Goal: Task Accomplishment & Management: Use online tool/utility

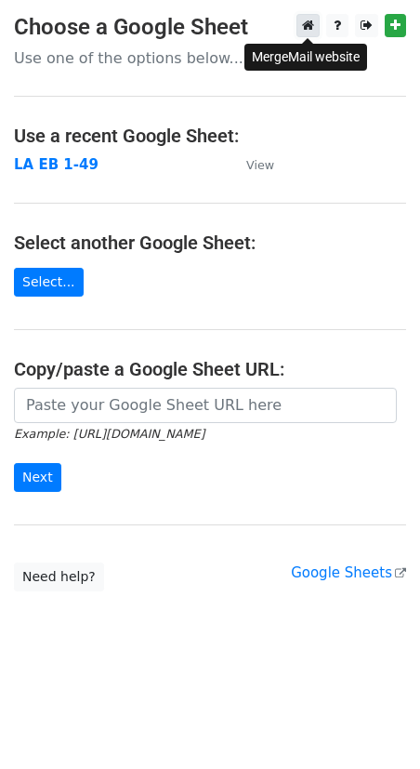
click at [303, 20] on icon at bounding box center [308, 25] width 12 height 13
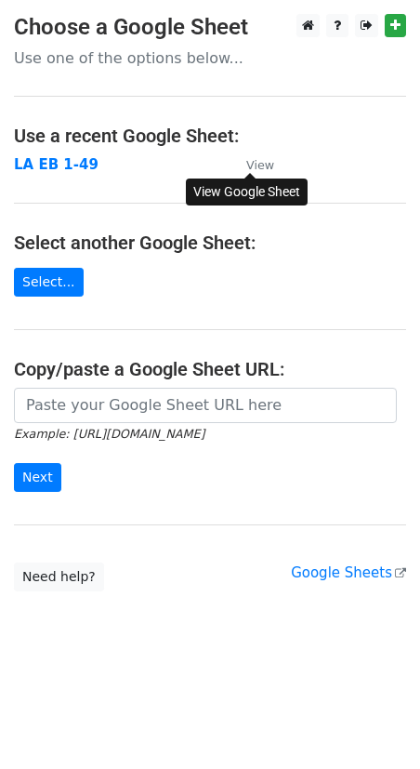
click at [270, 169] on small "View" at bounding box center [260, 165] width 28 height 14
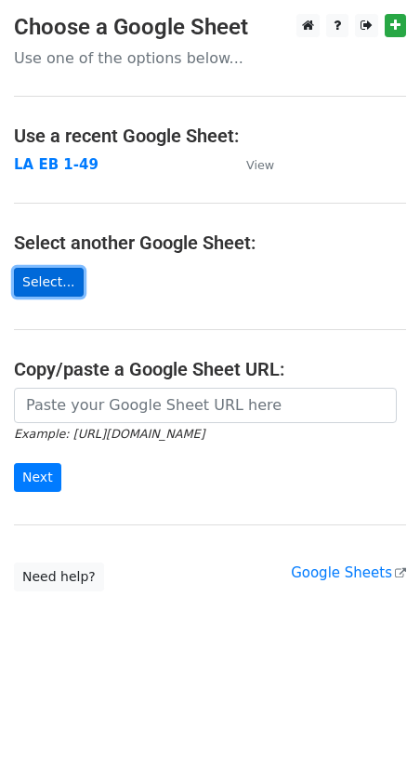
click at [45, 288] on link "Select..." at bounding box center [49, 282] width 70 height 29
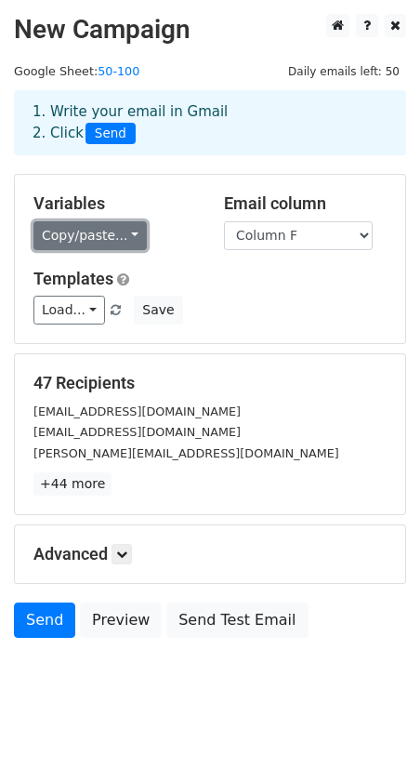
click at [95, 232] on link "Copy/paste..." at bounding box center [89, 235] width 113 height 29
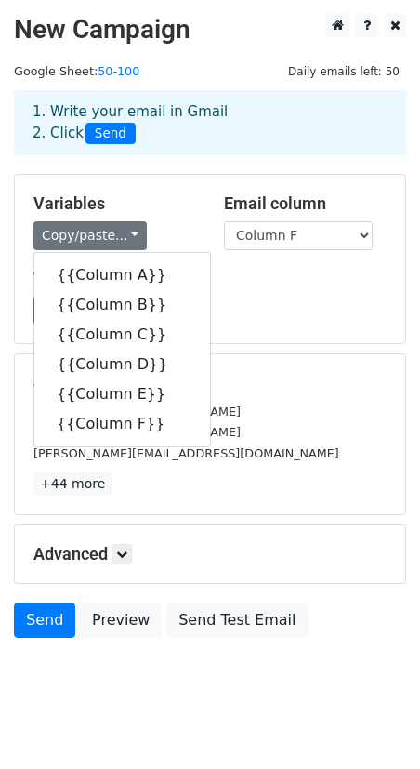
click at [154, 167] on div "1. Write your email in Gmail 2. Click Send" at bounding box center [210, 137] width 420 height 74
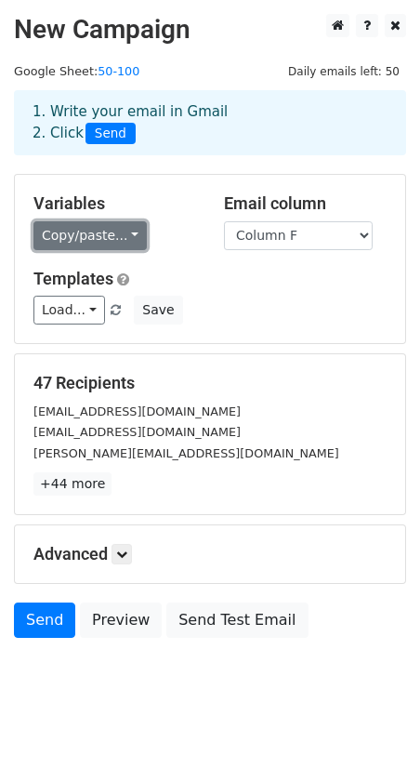
click at [104, 232] on link "Copy/paste..." at bounding box center [89, 235] width 113 height 29
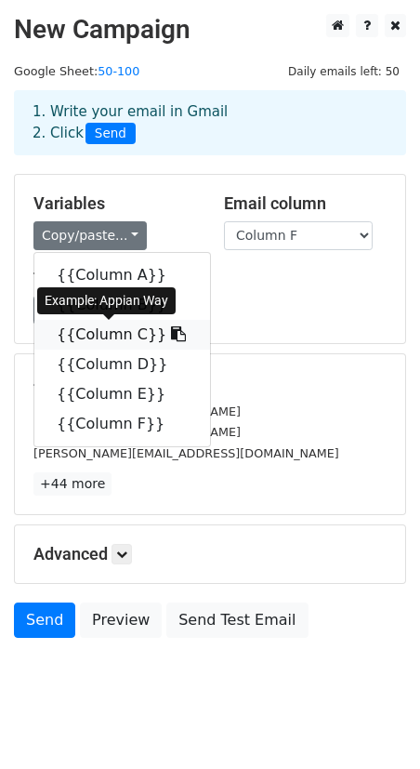
click at [126, 331] on link "{{Column C}}" at bounding box center [122, 335] width 176 height 30
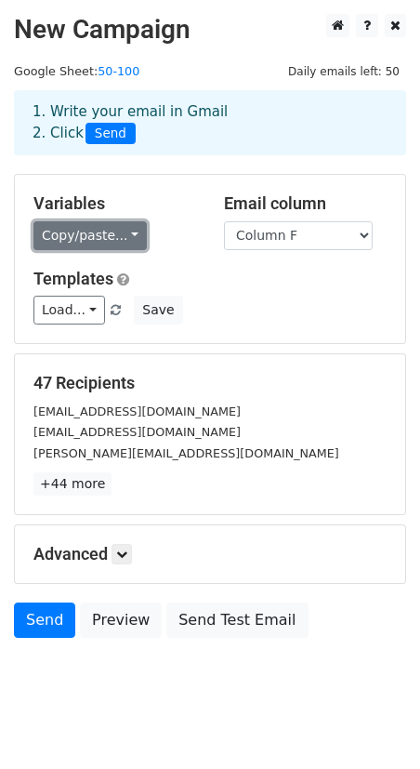
click at [101, 239] on link "Copy/paste..." at bounding box center [89, 235] width 113 height 29
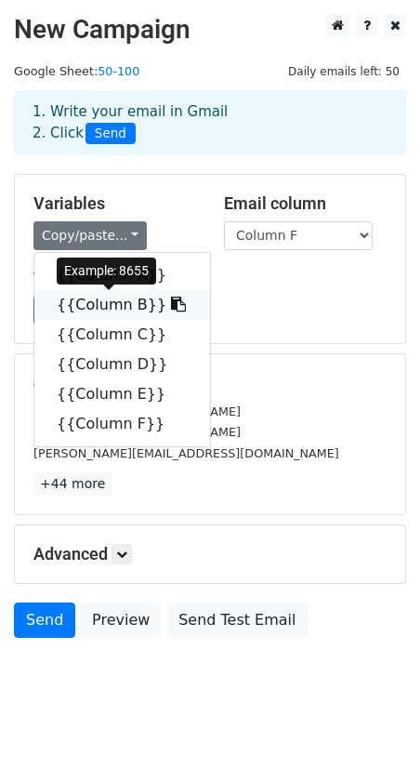
click at [100, 299] on link "{{Column B}}" at bounding box center [122, 305] width 176 height 30
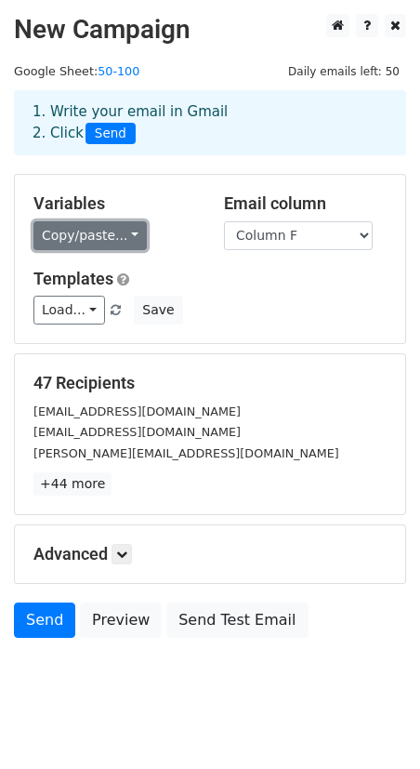
click at [127, 239] on link "Copy/paste..." at bounding box center [89, 235] width 113 height 29
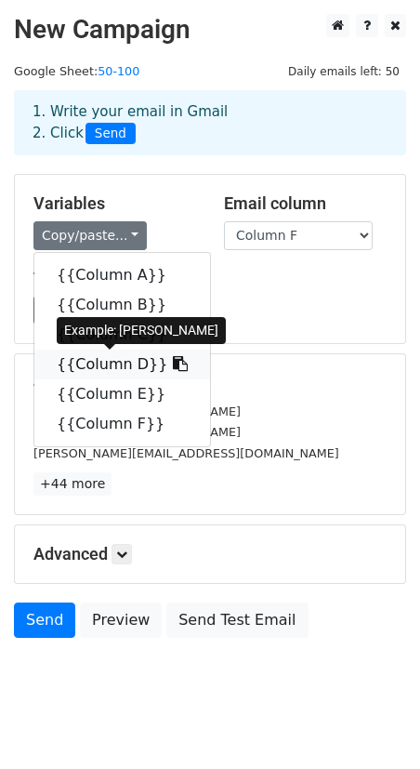
click at [99, 370] on link "{{Column D}}" at bounding box center [122, 365] width 176 height 30
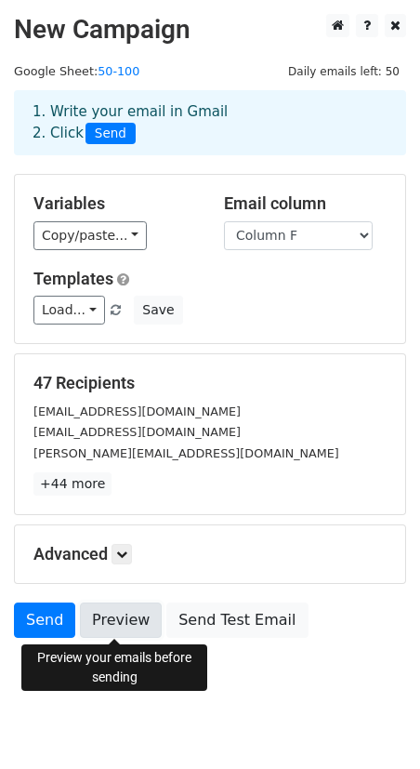
click at [111, 612] on link "Preview" at bounding box center [121, 620] width 82 height 35
click at [115, 606] on link "Preview" at bounding box center [121, 620] width 82 height 35
